Goal: Task Accomplishment & Management: Manage account settings

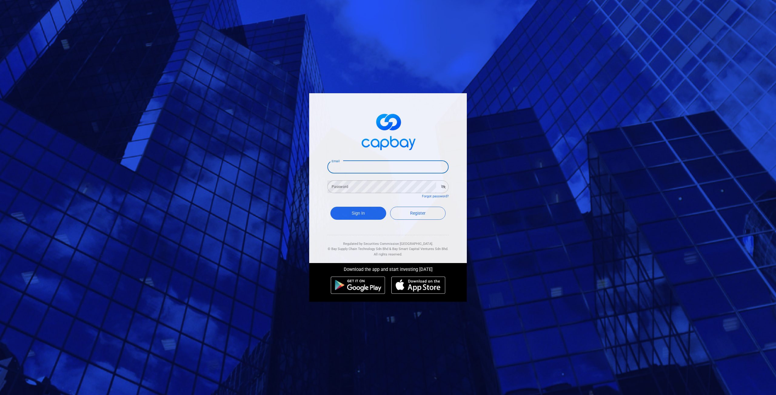
click at [368, 167] on input "Email" at bounding box center [387, 167] width 121 height 13
type input "[EMAIL_ADDRESS][DOMAIN_NAME]"
click at [153, 139] on div "Email [EMAIL_ADDRESS][DOMAIN_NAME] Email Password Password Forgot password? Sig…" at bounding box center [388, 197] width 776 height 395
click at [330, 207] on button "Sign In" at bounding box center [358, 213] width 56 height 13
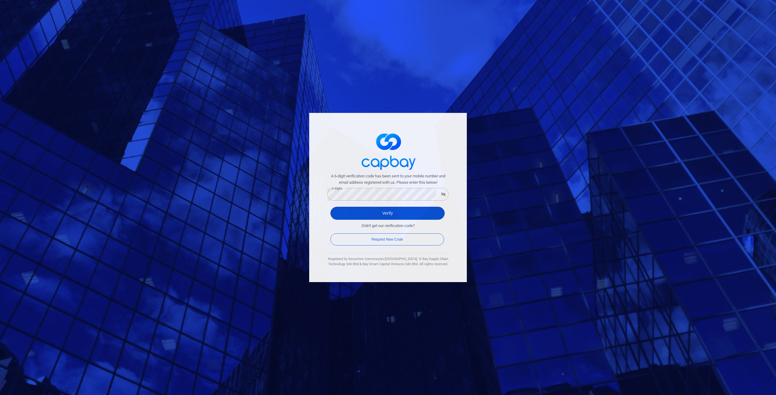
click at [362, 212] on button "Verify" at bounding box center [387, 213] width 114 height 13
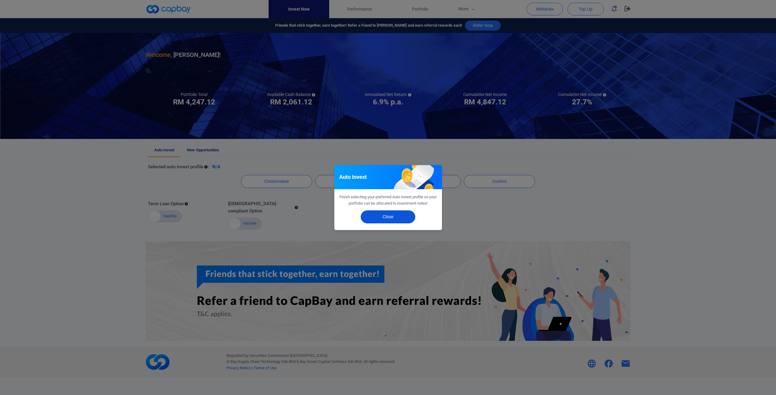
click at [405, 220] on button "Close" at bounding box center [388, 217] width 55 height 13
